Goal: Communication & Community: Ask a question

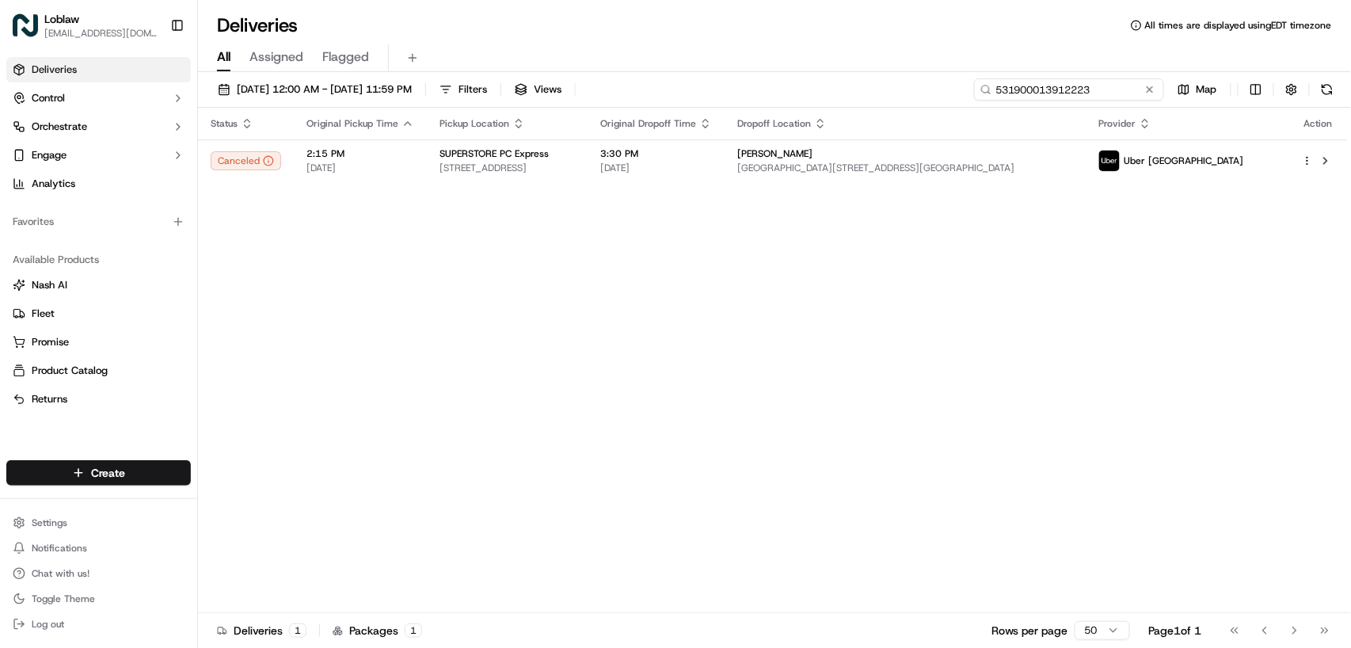
click at [1081, 83] on input "531900013912223" at bounding box center [1069, 89] width 190 height 22
paste input "140"
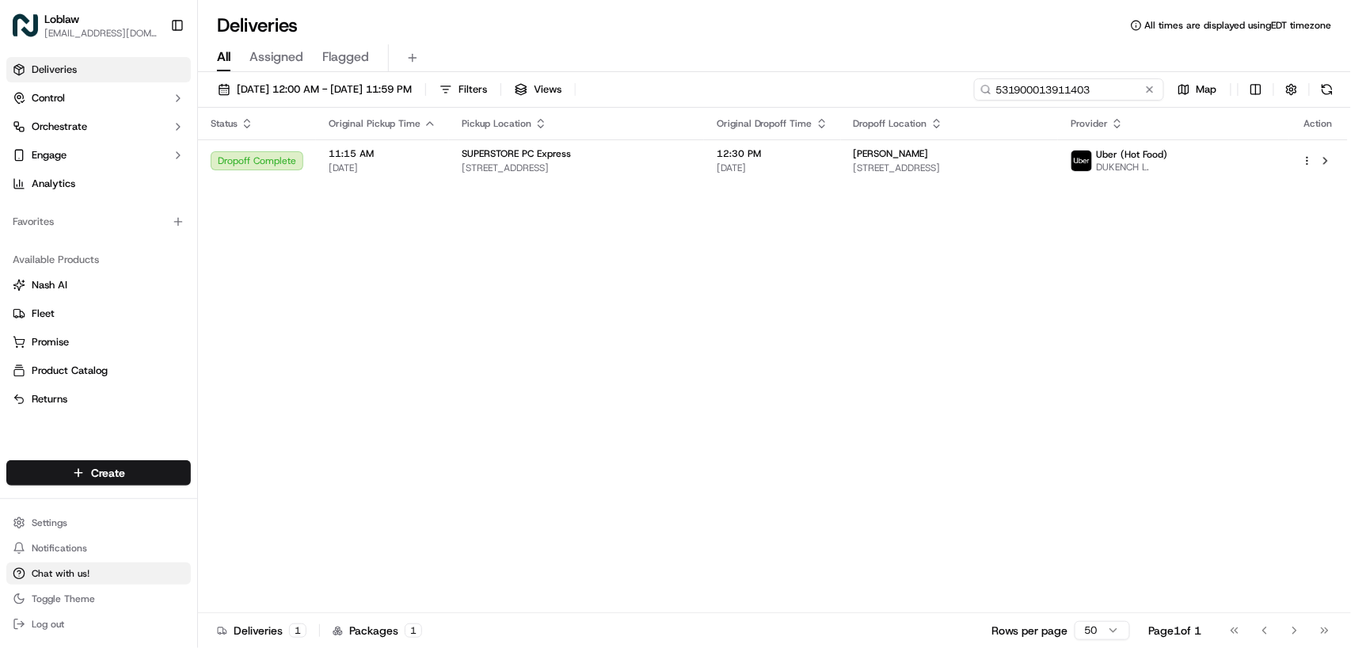
type input "531900013911403"
click at [74, 566] on button "Chat with us!" at bounding box center [98, 573] width 185 height 22
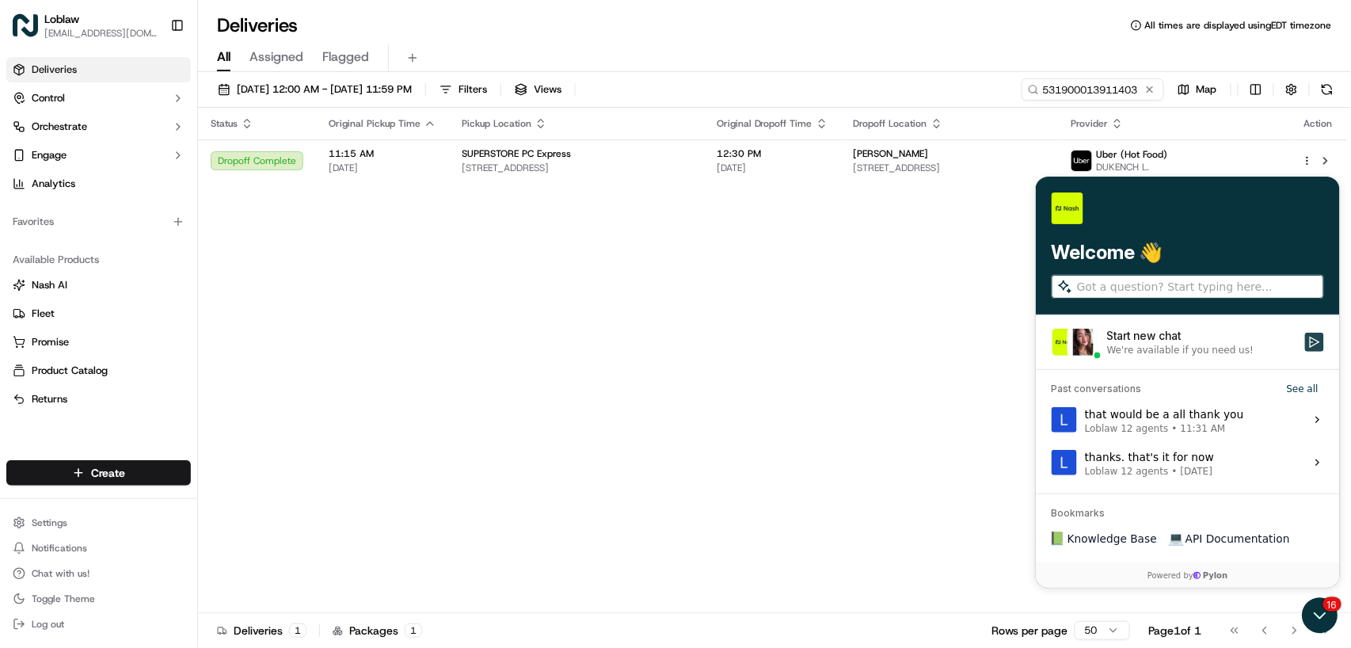
click at [1313, 339] on icon "Start new chat" at bounding box center [1314, 341] width 13 height 13
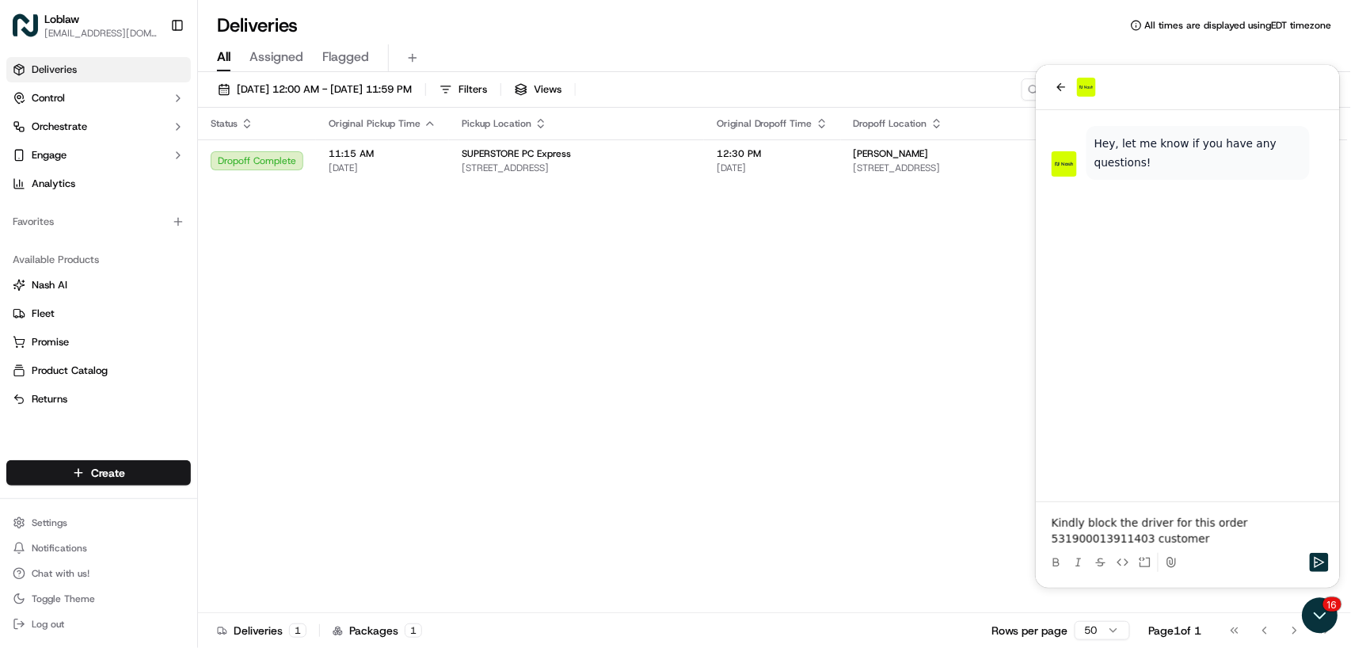
click at [1133, 540] on p "Kindly block the driver for this order 531900013911403 customer" at bounding box center [1187, 530] width 272 height 32
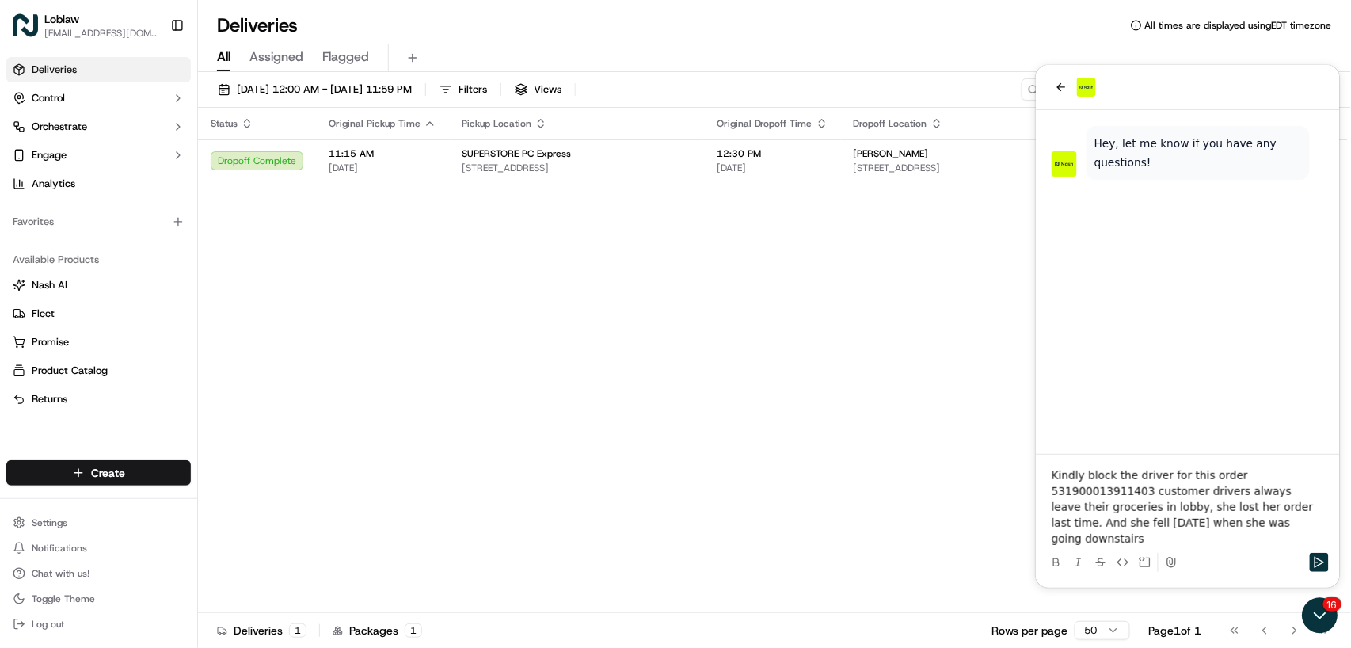
click at [1075, 505] on p "Kindly block the driver for this order 531900013911403 customer drivers always …" at bounding box center [1187, 506] width 272 height 79
click at [1084, 504] on p "Kindly block the driver for this order 531900013911403 drivers always leave the…" at bounding box center [1187, 506] width 272 height 79
click at [1142, 539] on p "Kindly block the driver for this order 531900013911403 driver always leave thei…" at bounding box center [1187, 506] width 272 height 79
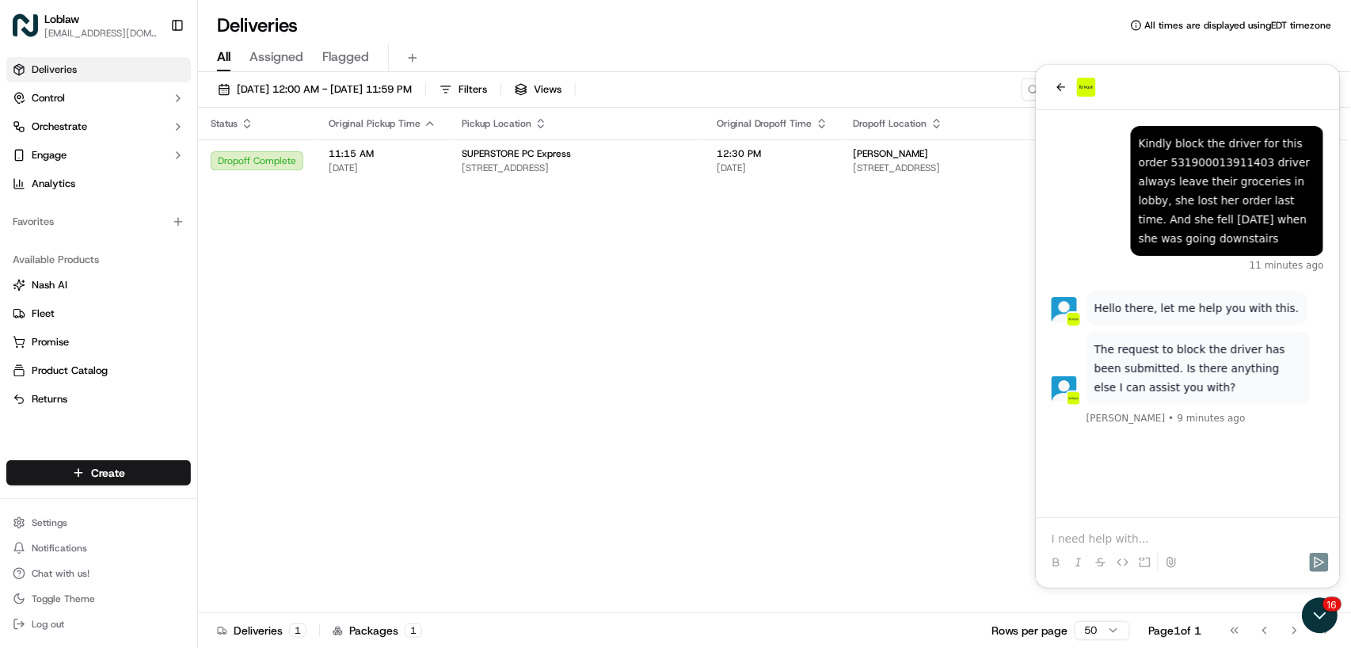
click at [1119, 528] on div at bounding box center [1187, 547] width 291 height 60
click at [1117, 532] on p at bounding box center [1187, 538] width 272 height 16
click at [71, 569] on span "Chat with us!" at bounding box center [61, 573] width 58 height 13
